Goal: Information Seeking & Learning: Check status

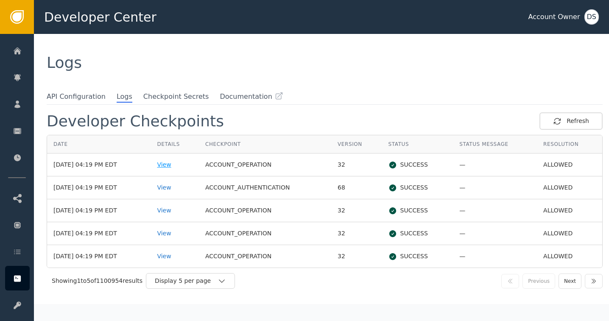
click at [170, 166] on div "View" at bounding box center [175, 164] width 36 height 9
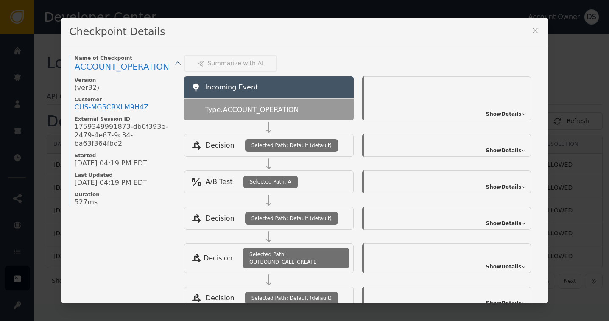
click at [532, 32] on icon at bounding box center [535, 30] width 8 height 8
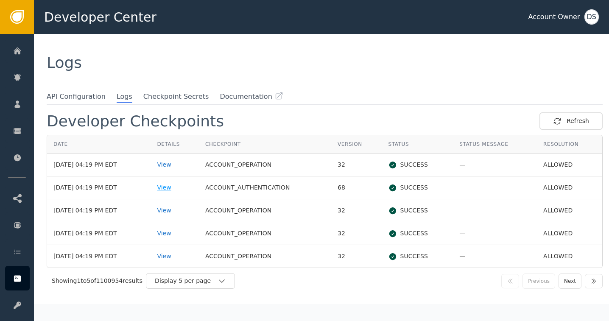
click at [172, 188] on div "View" at bounding box center [175, 187] width 36 height 9
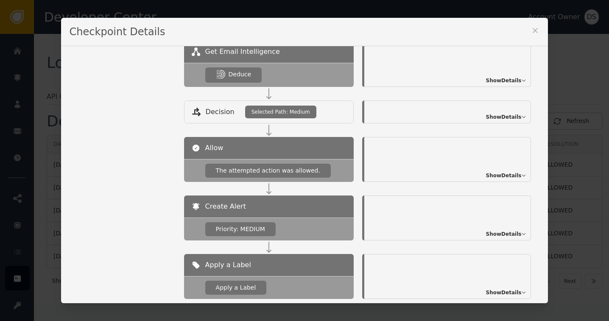
scroll to position [377, 0]
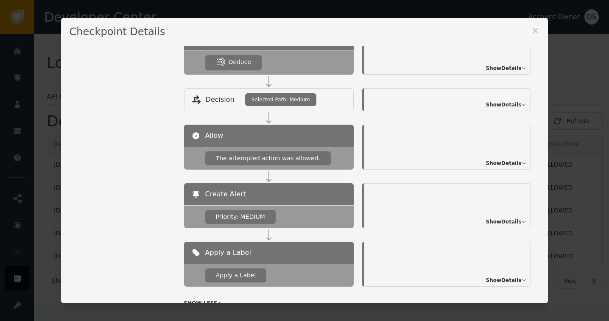
click at [505, 218] on span "Show Details" at bounding box center [504, 222] width 36 height 8
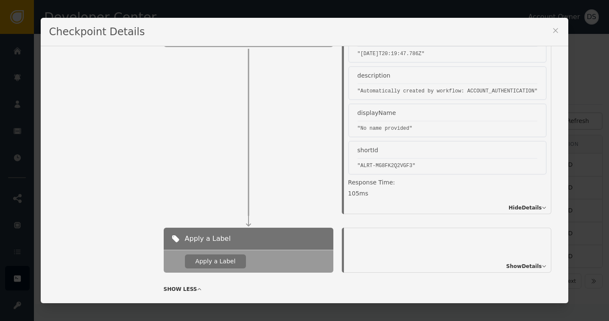
scroll to position [577, 0]
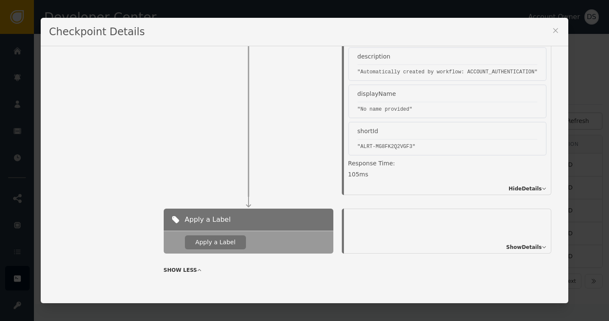
click at [526, 243] on span "Show Details" at bounding box center [524, 247] width 36 height 8
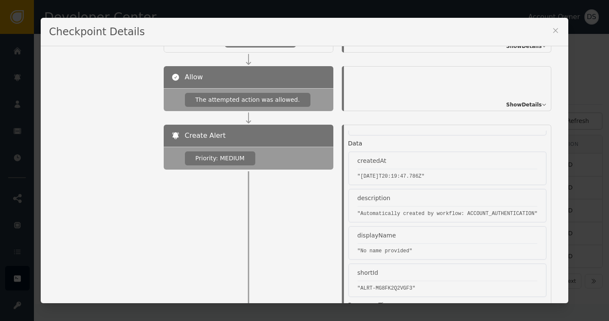
scroll to position [365, 0]
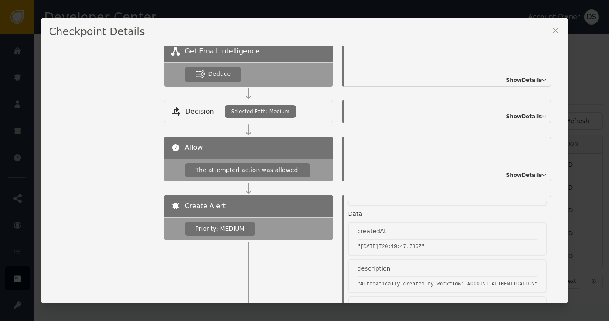
click at [514, 77] on span "Show Details" at bounding box center [524, 80] width 36 height 8
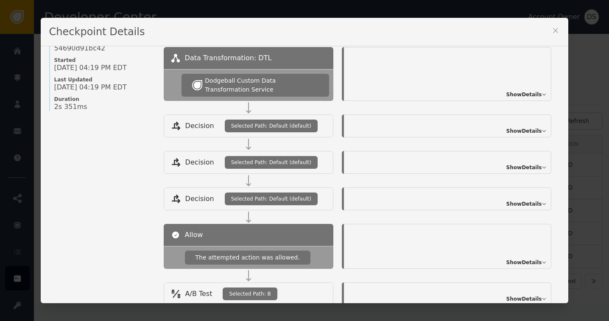
scroll to position [58, 0]
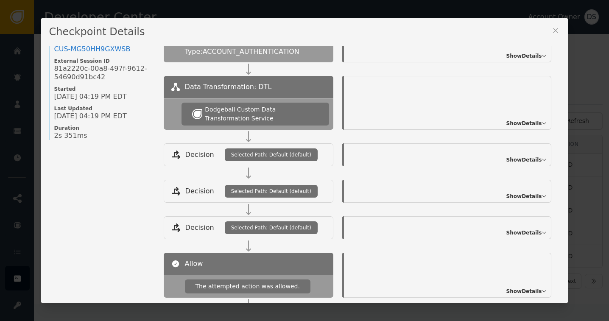
click at [512, 122] on span "Show Details" at bounding box center [524, 124] width 36 height 8
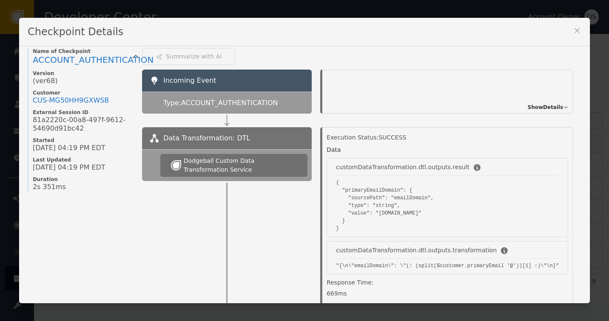
scroll to position [0, 0]
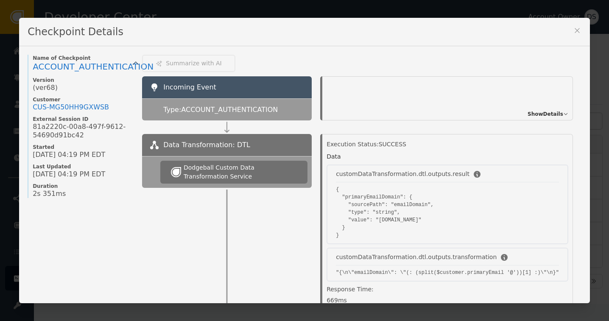
click at [527, 111] on span "Show Details" at bounding box center [545, 114] width 36 height 8
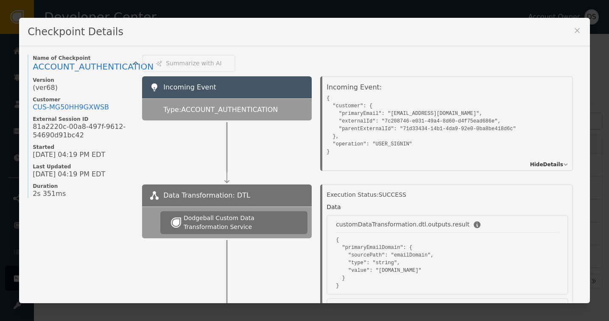
click at [530, 162] on span "Hide Details" at bounding box center [546, 165] width 33 height 8
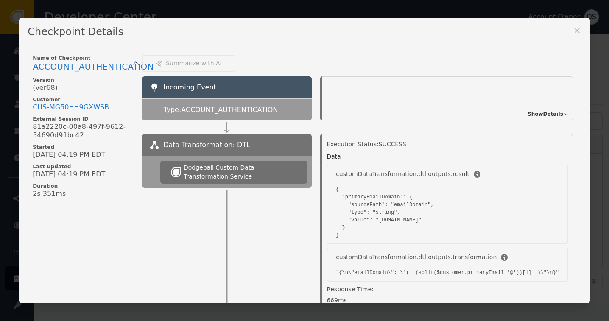
click at [541, 113] on span "Show Details" at bounding box center [545, 114] width 36 height 8
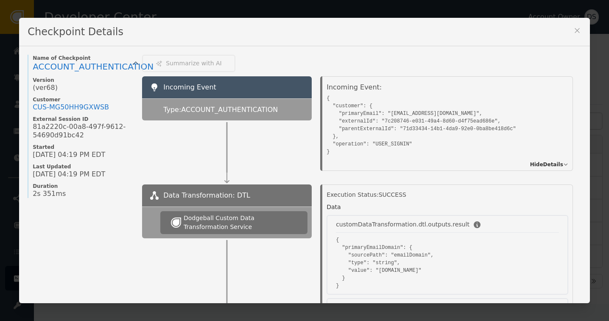
click at [573, 33] on icon at bounding box center [577, 30] width 8 height 8
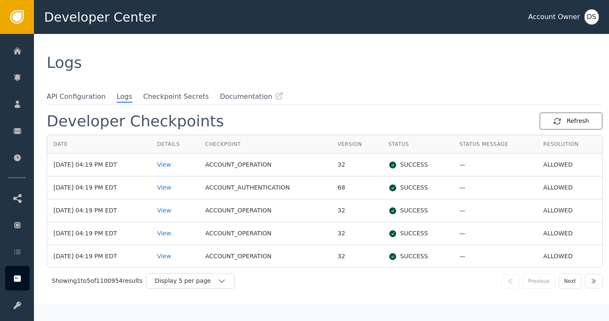
click at [575, 118] on div "Refresh" at bounding box center [571, 121] width 36 height 9
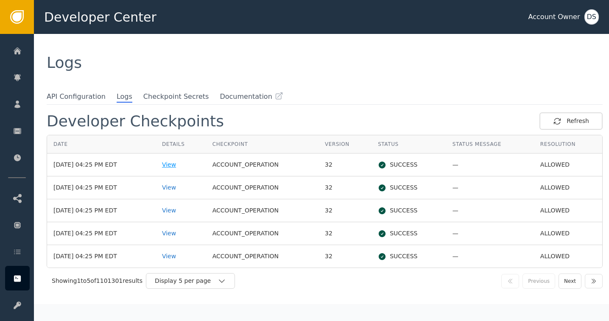
click at [175, 162] on div "View" at bounding box center [181, 164] width 38 height 9
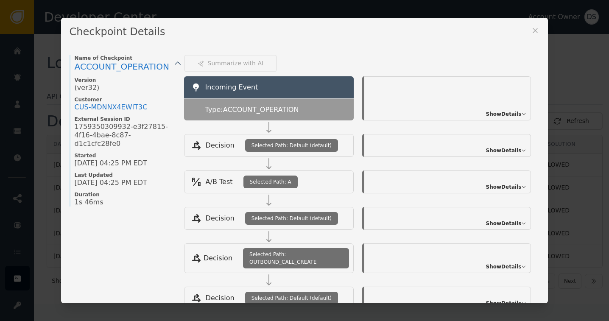
click at [533, 27] on icon at bounding box center [535, 30] width 8 height 8
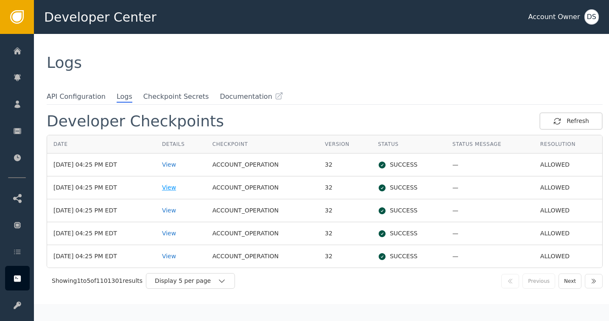
click at [183, 185] on div "View" at bounding box center [181, 187] width 38 height 9
